Goal: Task Accomplishment & Management: Complete application form

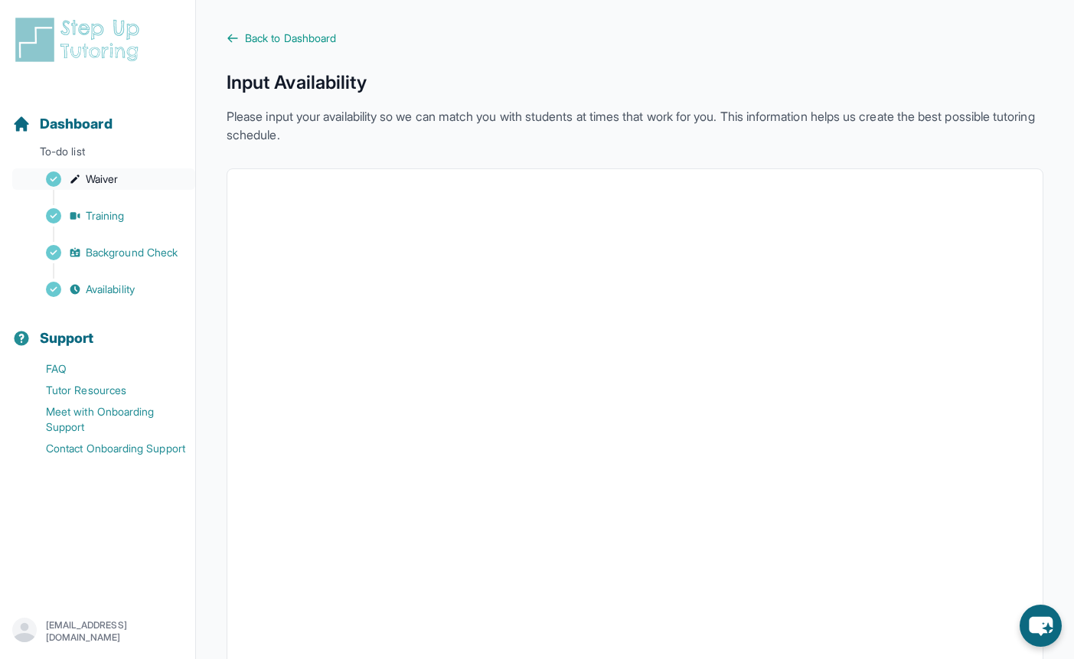
scroll to position [214, 0]
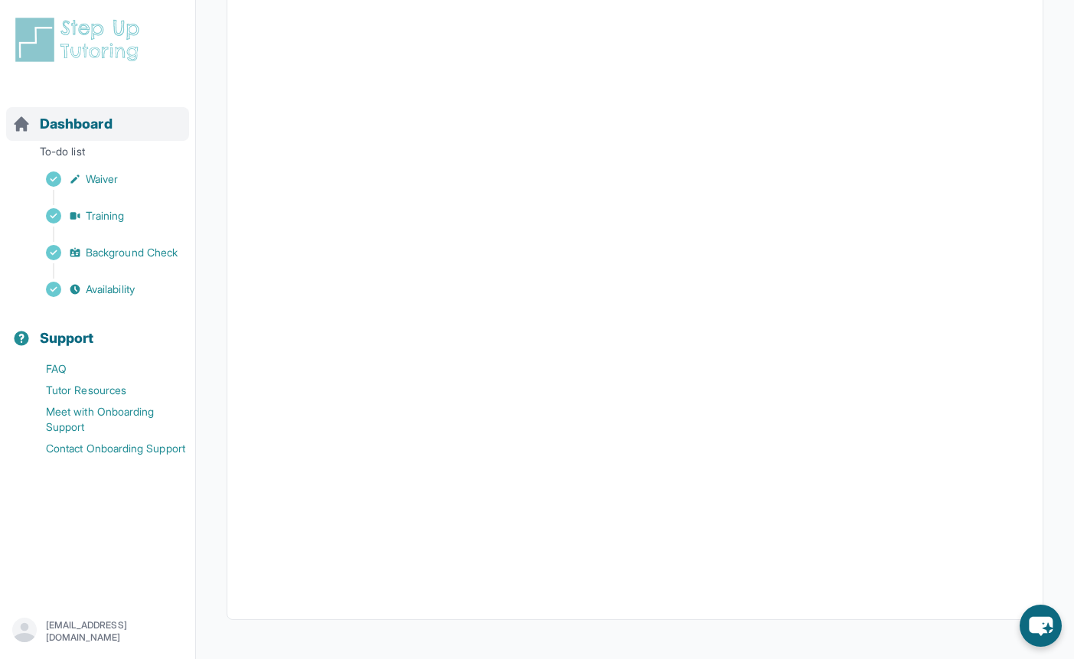
click at [101, 121] on span "Dashboard" at bounding box center [76, 123] width 73 height 21
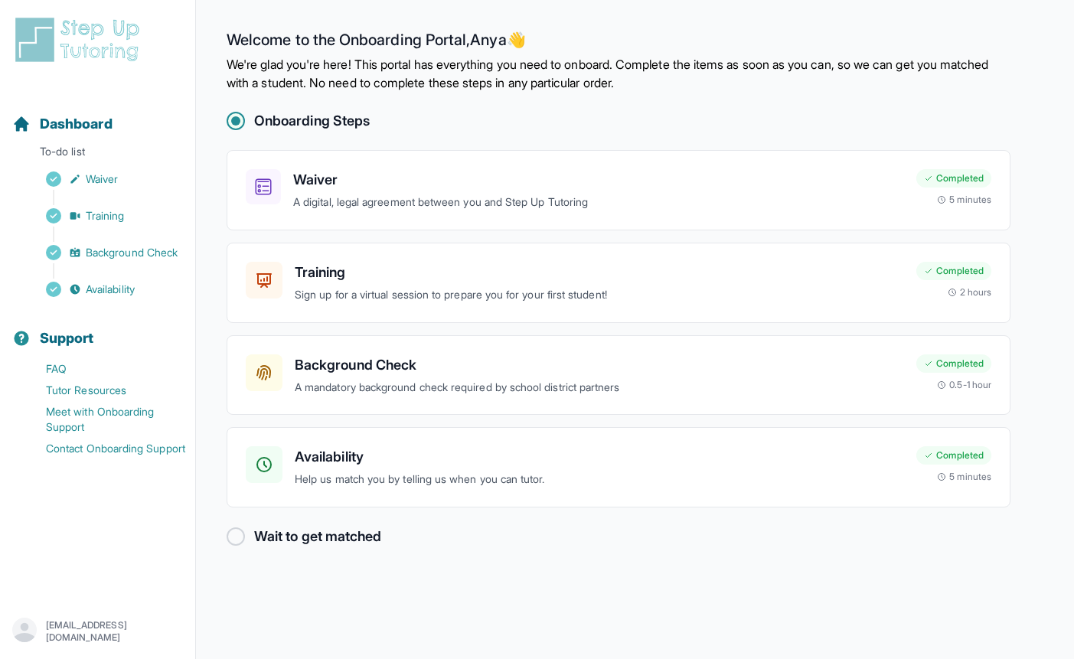
click at [318, 526] on h2 "Wait to get matched" at bounding box center [317, 536] width 127 height 21
click at [226, 527] on div at bounding box center [235, 536] width 18 height 18
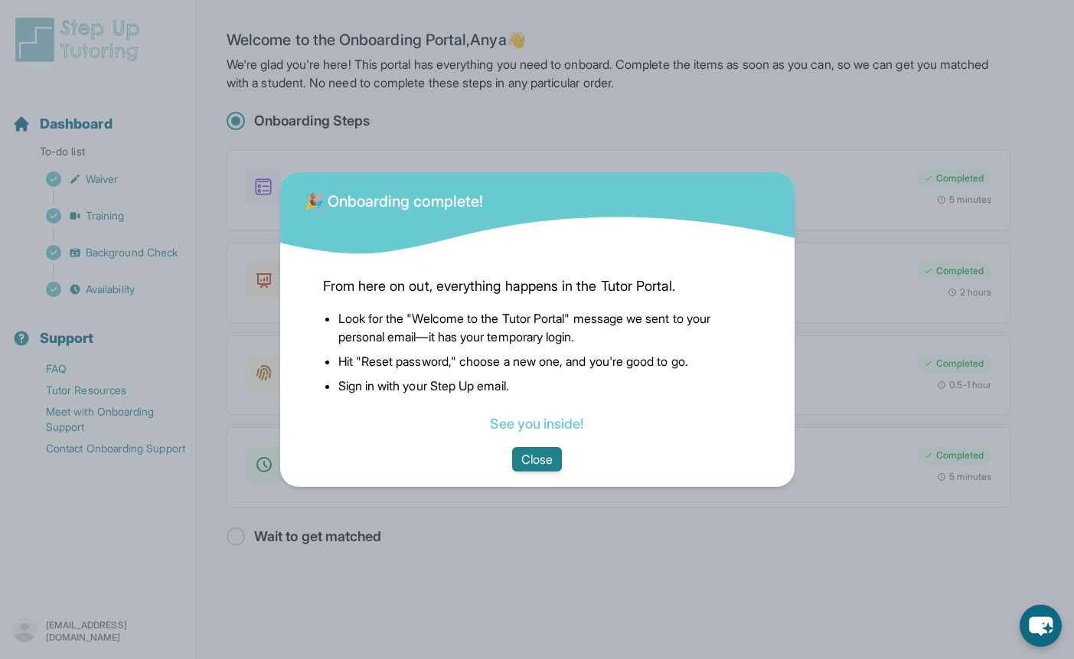
click at [533, 451] on button "Close" at bounding box center [537, 459] width 50 height 24
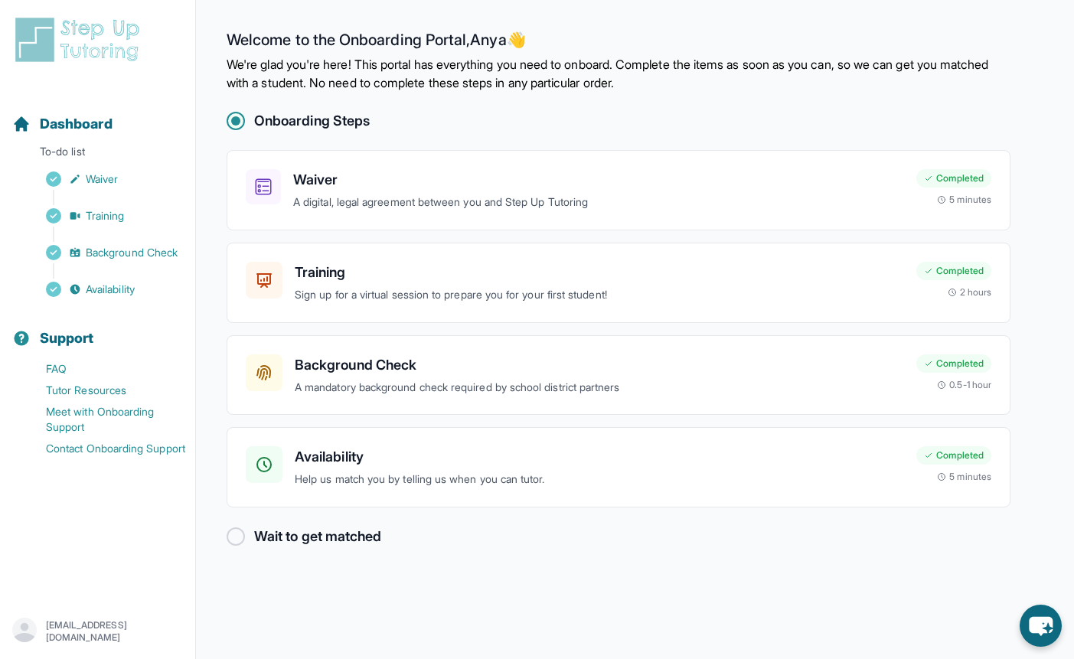
click at [226, 527] on div at bounding box center [235, 536] width 18 height 18
click at [1037, 619] on icon "chat-button" at bounding box center [1040, 626] width 25 height 21
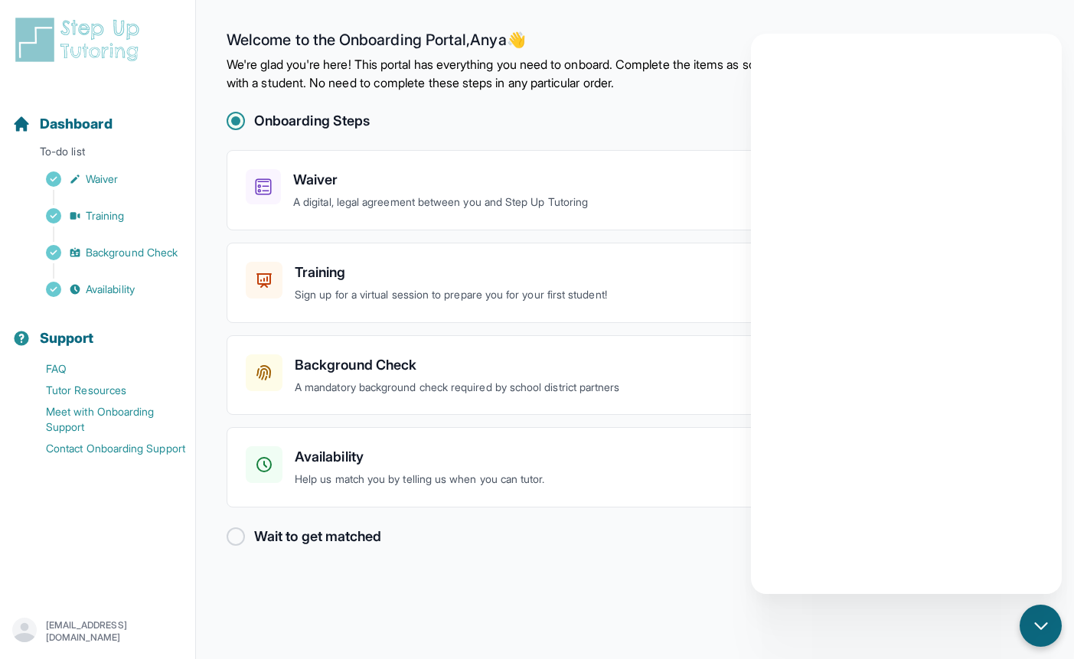
click at [593, 125] on div "Onboarding Steps Waiver A digital, legal agreement between you and Step Up Tuto…" at bounding box center [618, 328] width 784 height 437
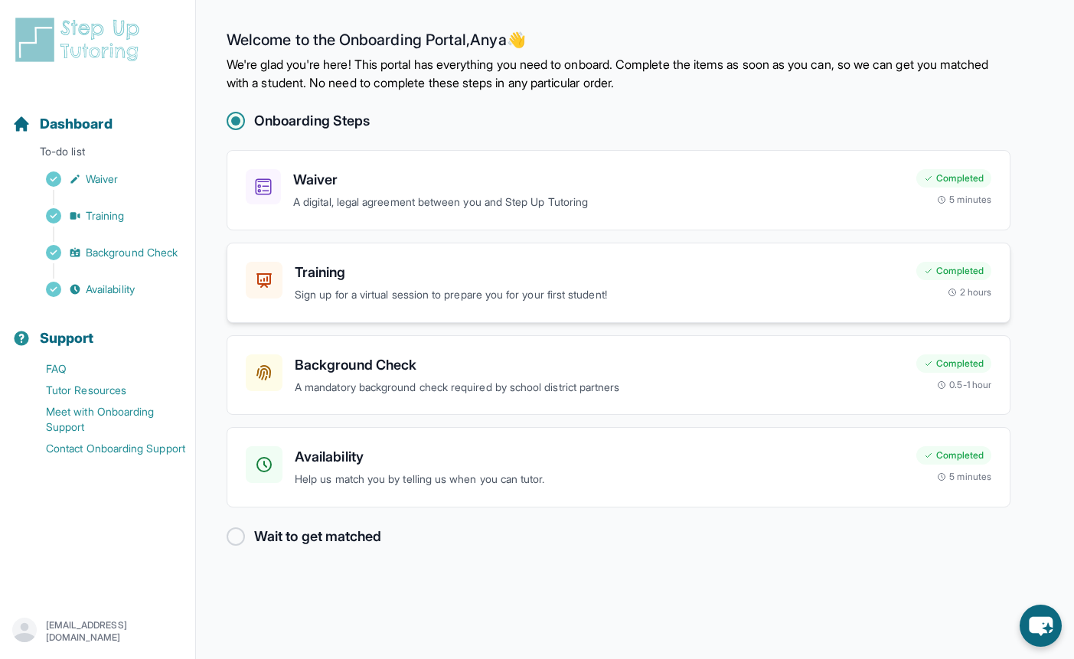
click at [416, 262] on h3 "Training" at bounding box center [599, 272] width 609 height 21
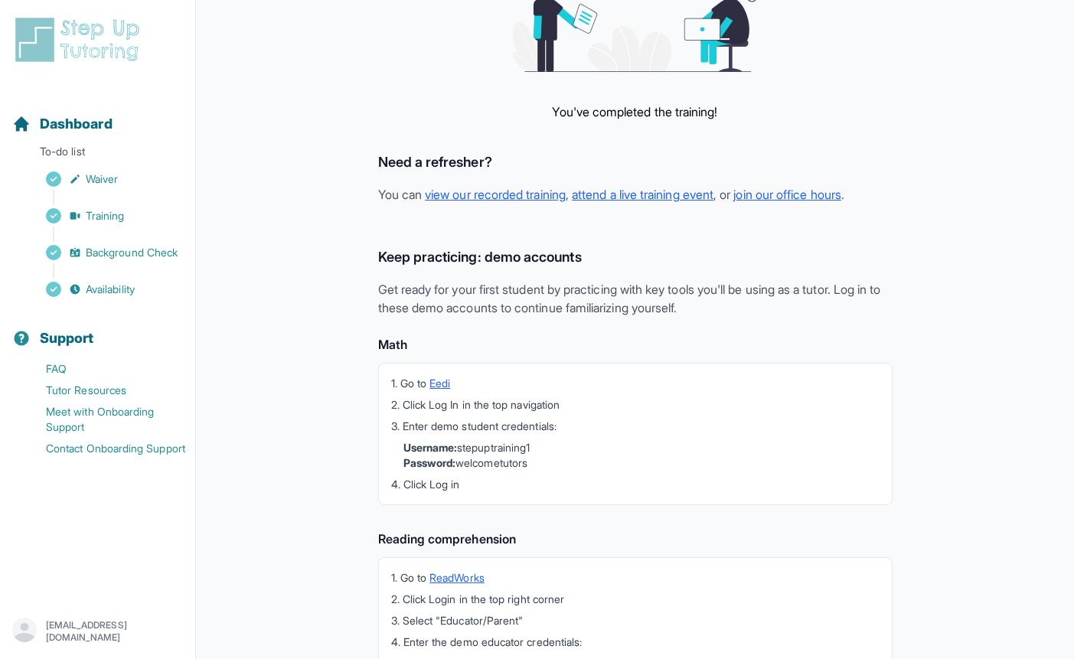
scroll to position [244, 0]
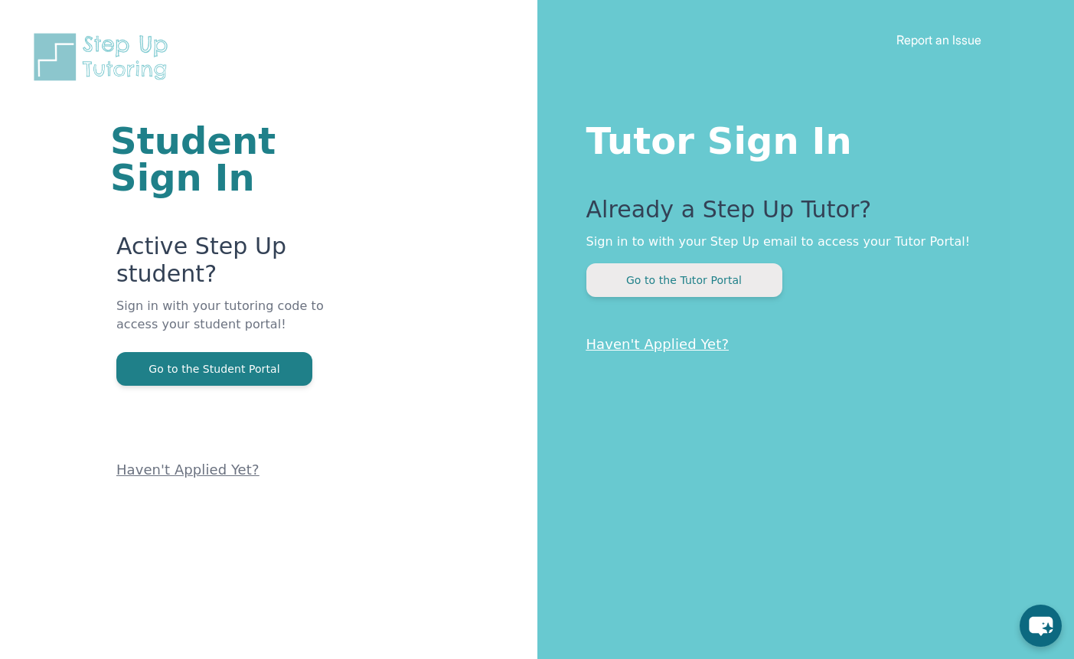
click at [715, 263] on button "Go to the Tutor Portal" at bounding box center [684, 280] width 196 height 34
